Goal: Task Accomplishment & Management: Manage account settings

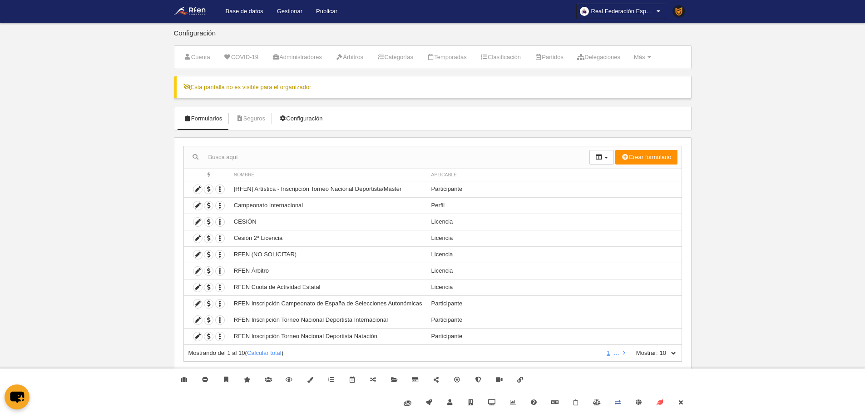
click at [308, 116] on link "Configuración" at bounding box center [301, 119] width 54 height 14
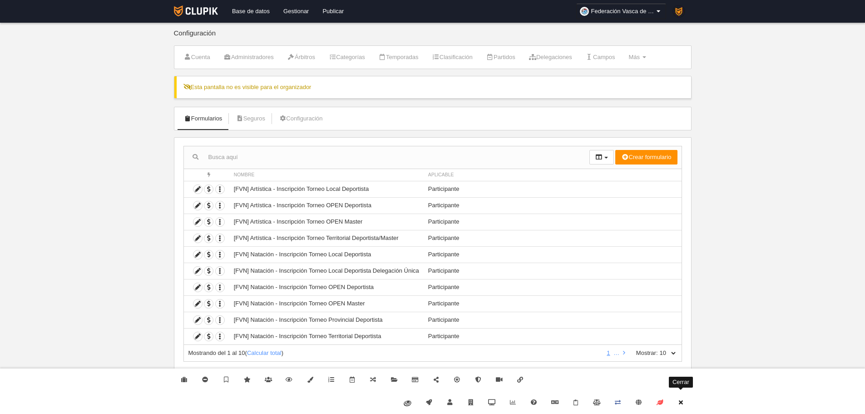
click at [684, 402] on icon at bounding box center [680, 402] width 7 height 6
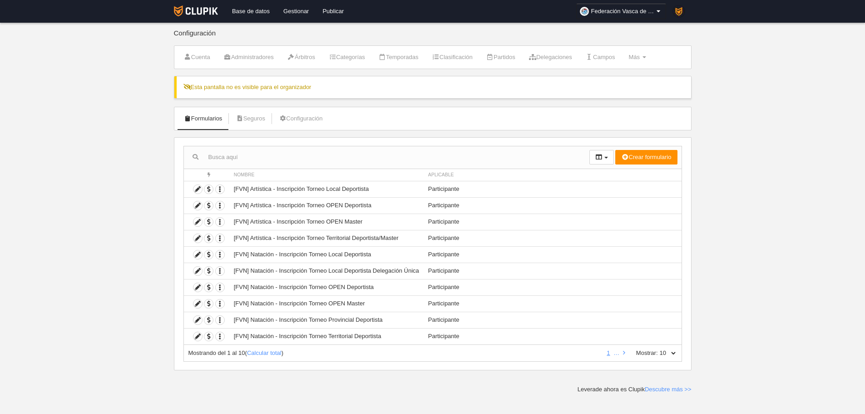
click at [676, 356] on select "10 25 50 100 500" at bounding box center [667, 353] width 19 height 8
select select "500"
click at [658, 349] on select "10 25 50 100 500" at bounding box center [667, 353] width 19 height 8
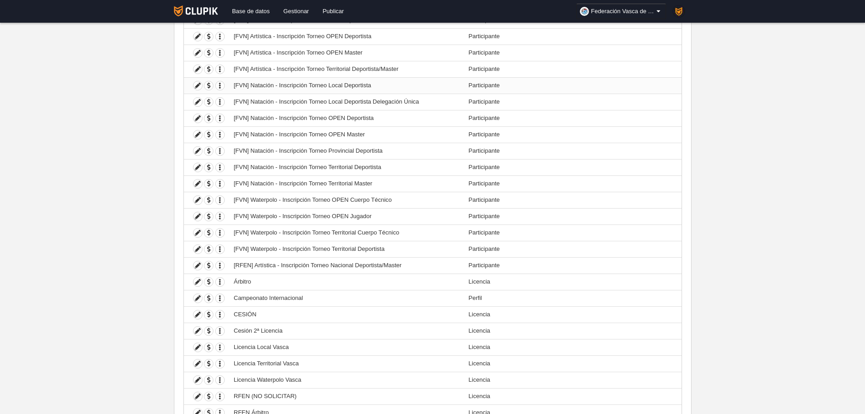
scroll to position [182, 0]
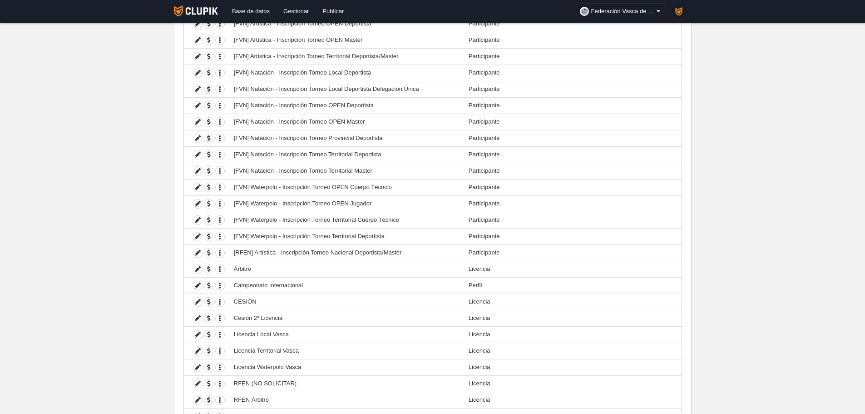
click at [144, 202] on body "Base de datos Gestionar Publicar Federación Vasca de Natación Ajustes generales…" at bounding box center [432, 25] width 865 height 414
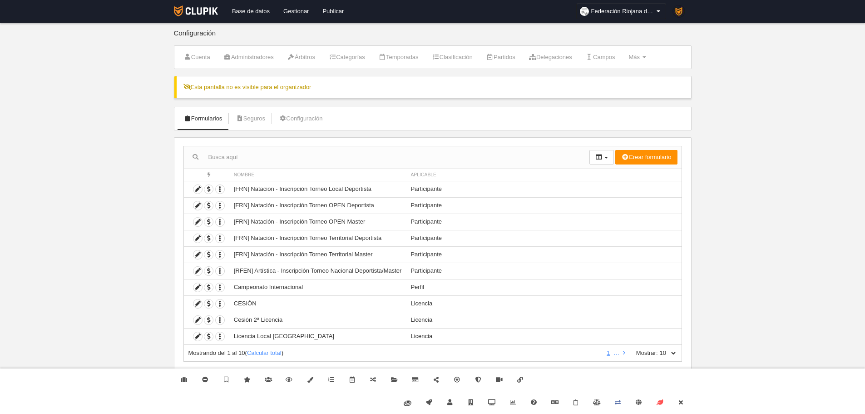
click at [672, 350] on select "10 25 50 100 500" at bounding box center [667, 353] width 19 height 8
select select "500"
click at [658, 349] on select "10 25 50 100 500" at bounding box center [667, 353] width 19 height 8
click at [681, 405] on icon at bounding box center [680, 402] width 7 height 6
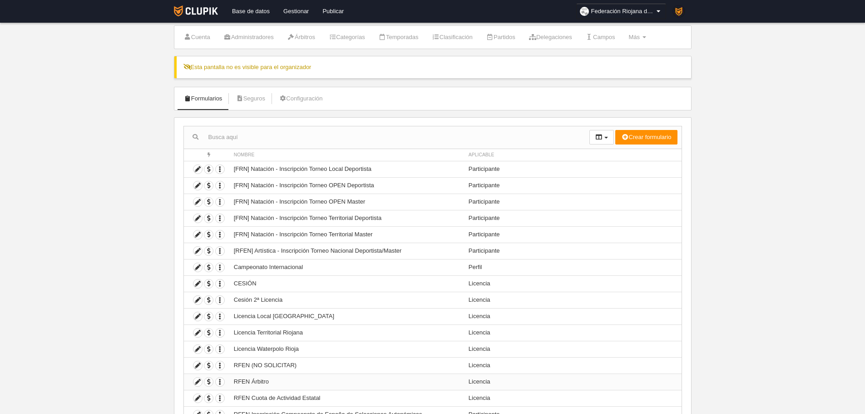
scroll to position [91, 0]
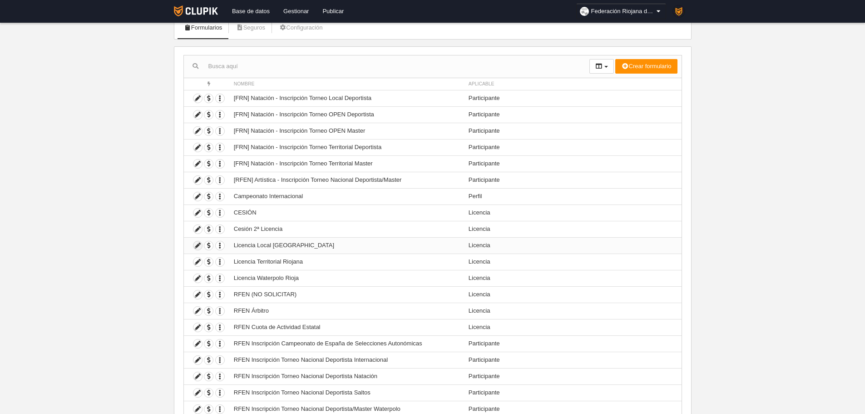
click at [199, 243] on icon at bounding box center [198, 245] width 9 height 9
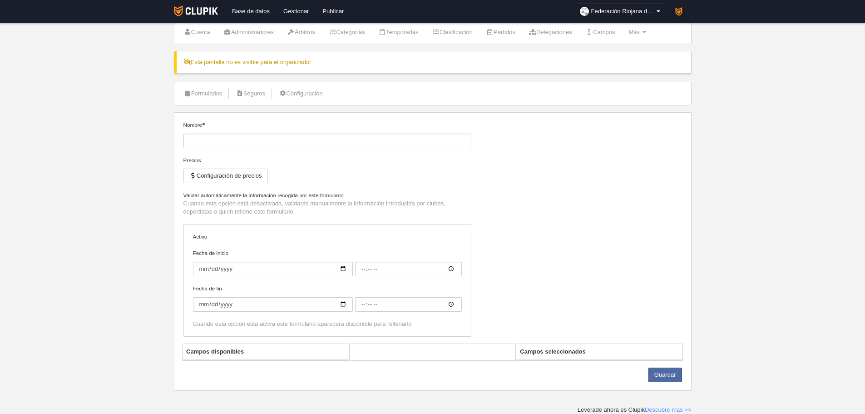
type input "Licencia Local Riojana"
checkbox input "true"
select select "selected"
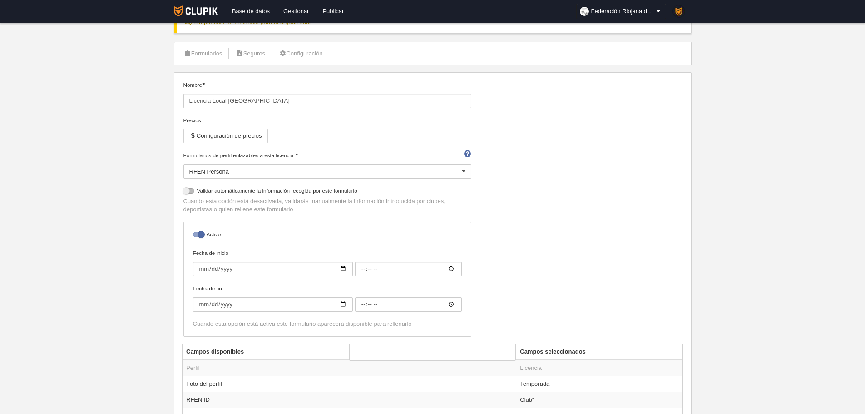
scroll to position [91, 0]
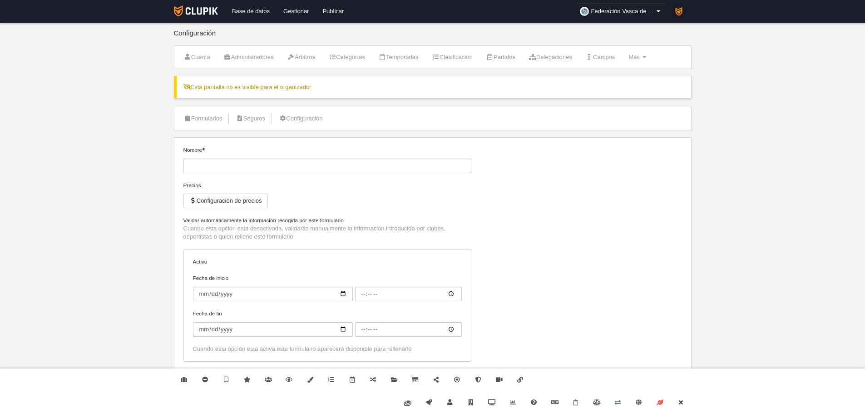
type input "[FVN] Waterpolo - Inscripción Torneo OPEN Jugador"
checkbox input "true"
select select "selected"
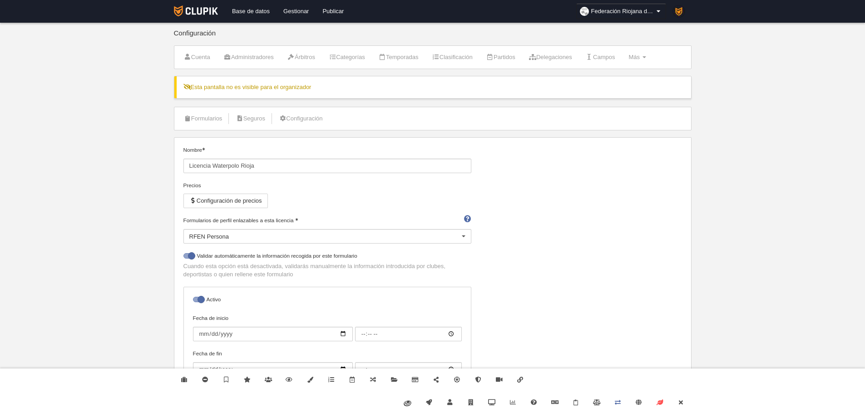
select select "selected"
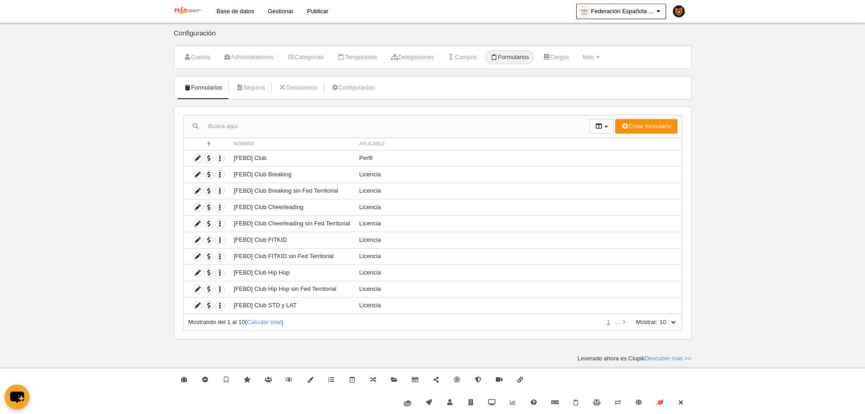
click at [670, 324] on select "10 25 50 100 500" at bounding box center [667, 322] width 19 height 8
select select "500"
click at [658, 318] on select "10 25 50 100 500" at bounding box center [667, 322] width 19 height 8
click at [687, 397] on link "Cerrar" at bounding box center [680, 402] width 21 height 23
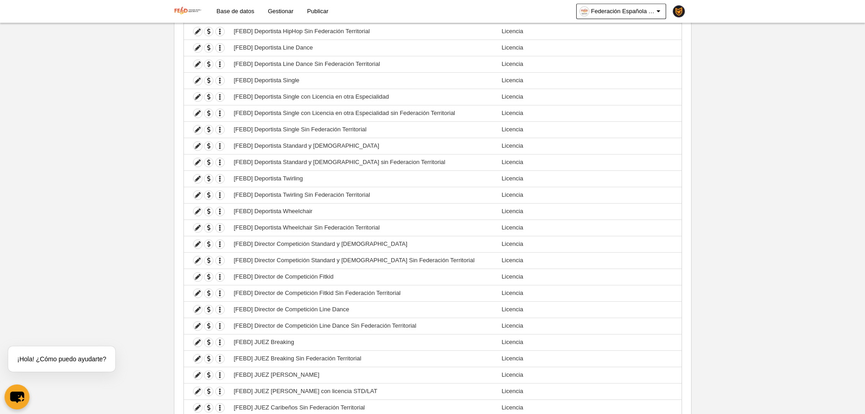
scroll to position [574, 0]
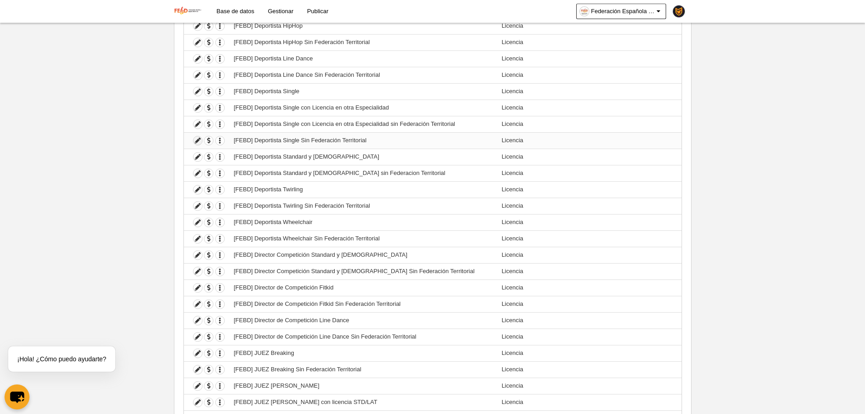
click at [199, 140] on icon at bounding box center [198, 140] width 9 height 9
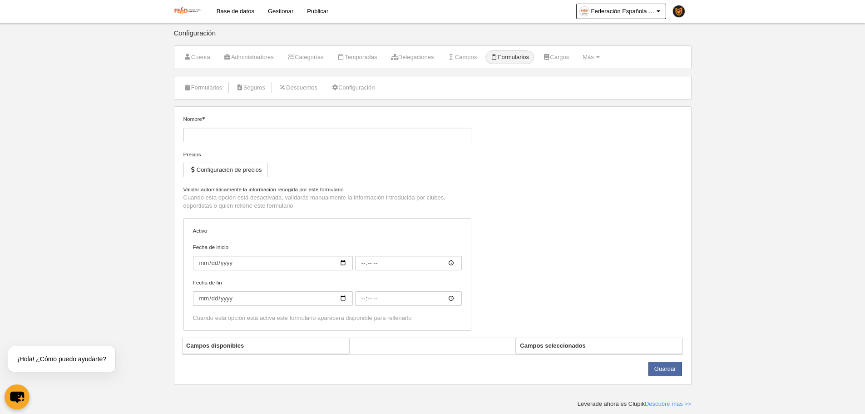
type input "[FEBD] Deportista Single Sin Federación Territorial"
checkbox input "true"
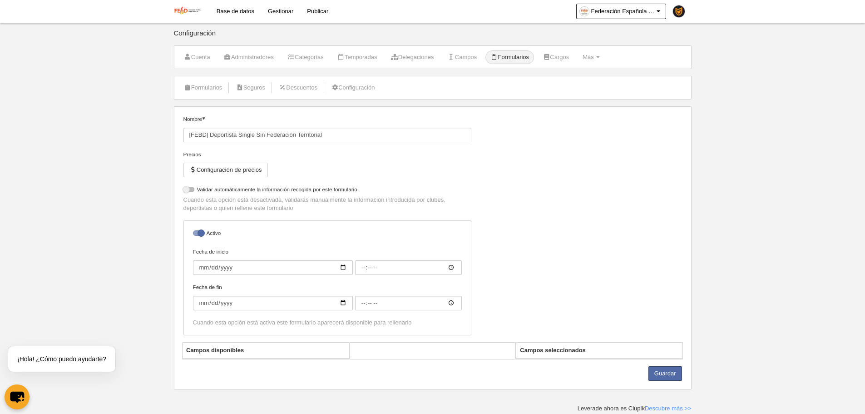
select select "selected"
